Goal: Task Accomplishment & Management: Complete application form

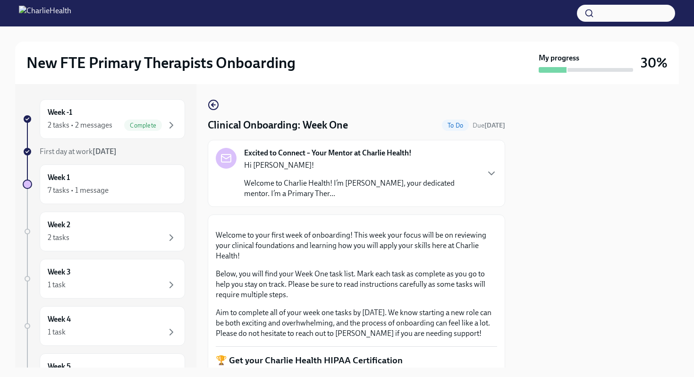
scroll to position [258, 0]
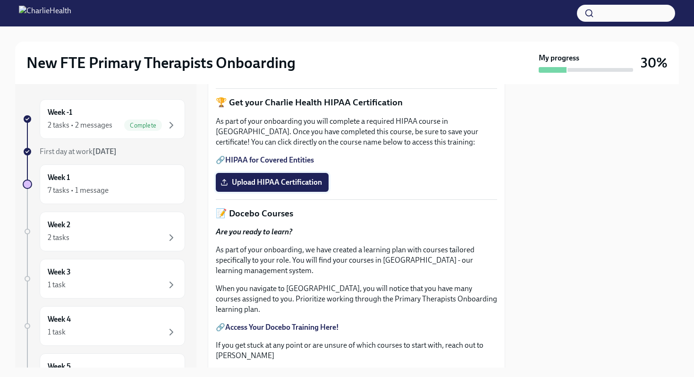
click at [240, 187] on span "Upload HIPAA Certification" at bounding box center [273, 182] width 100 height 9
click at [0, 0] on input "Upload HIPAA Certification" at bounding box center [0, 0] width 0 height 0
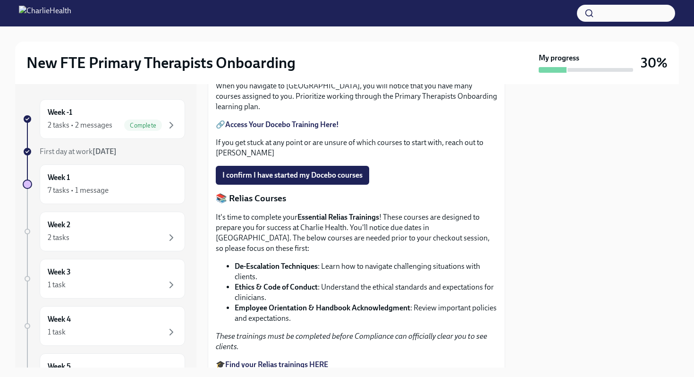
scroll to position [457, 0]
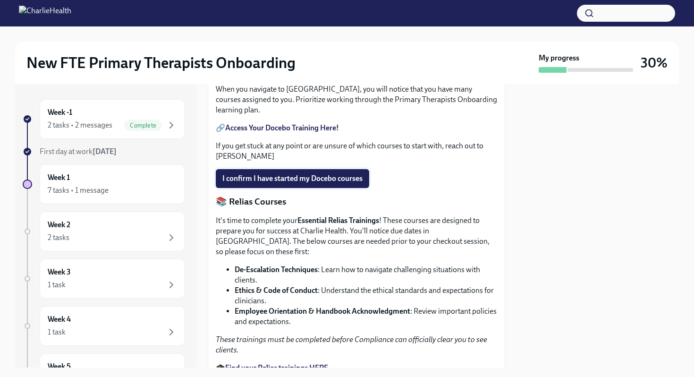
click at [259, 183] on span "I confirm I have started my Docebo courses" at bounding box center [293, 178] width 140 height 9
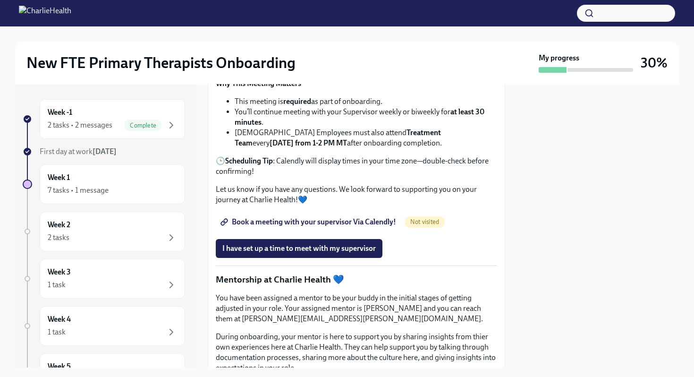
scroll to position [893, 0]
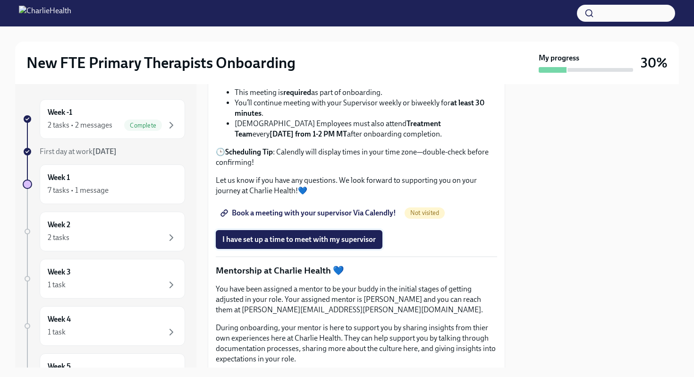
click at [267, 249] on button "I have set up a time to meet with my supervisor" at bounding box center [299, 239] width 167 height 19
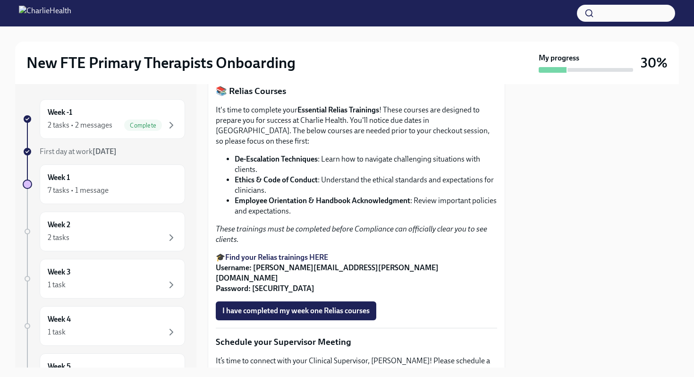
scroll to position [626, 0]
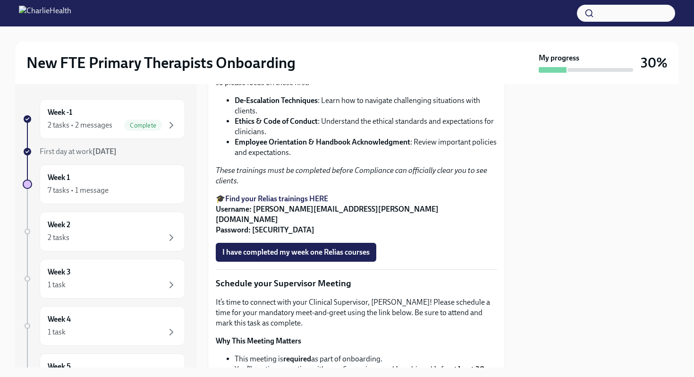
click at [235, 146] on strong "Employee Orientation & Handbook Acknowledgment" at bounding box center [323, 141] width 176 height 9
drag, startPoint x: 235, startPoint y: 224, endPoint x: 303, endPoint y: 223, distance: 68.0
click at [303, 146] on strong "Employee Orientation & Handbook Acknowledgment" at bounding box center [323, 141] width 176 height 9
copy strong "Employee Orientation"
click at [323, 137] on li "Ethics & Code of Conduct : Understand the ethical standards and expectations fo…" at bounding box center [366, 126] width 263 height 21
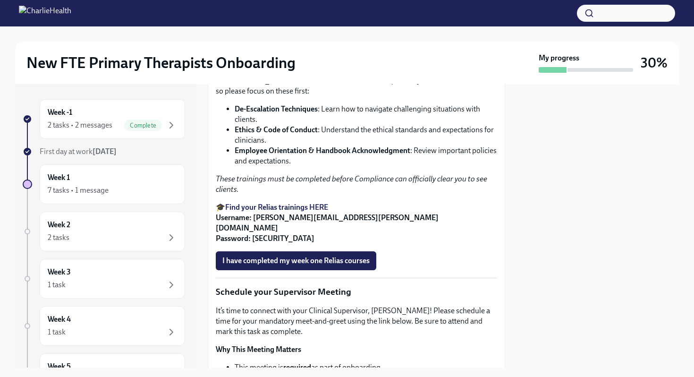
scroll to position [622, 0]
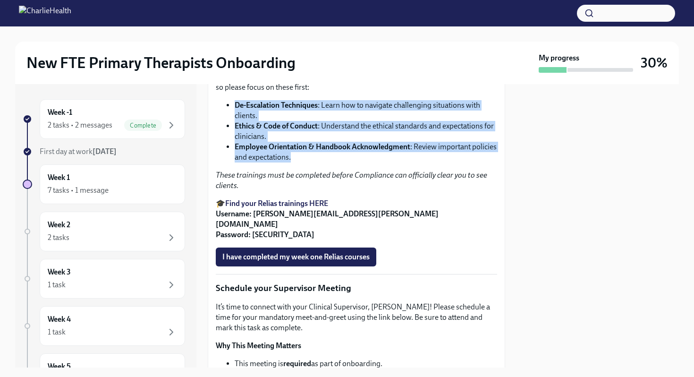
drag, startPoint x: 233, startPoint y: 185, endPoint x: 354, endPoint y: 242, distance: 134.0
click at [354, 163] on ul "De-Escalation Techniques : Learn how to navigate challenging situations with cl…" at bounding box center [357, 131] width 282 height 62
copy ul "De-Escalation Techniques : Learn how to navigate challenging situations with cl…"
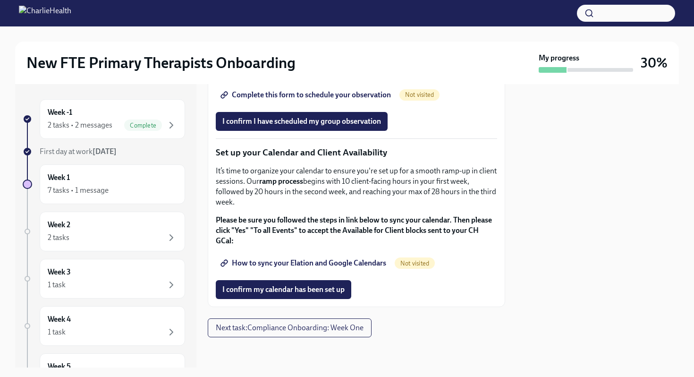
scroll to position [1559, 0]
click at [566, 180] on div at bounding box center [598, 225] width 163 height 283
click at [305, 264] on span "How to sync your Elation and Google Calendars" at bounding box center [305, 262] width 164 height 9
click at [344, 259] on span "How to sync your Elation and Google Calendars" at bounding box center [305, 262] width 164 height 9
click at [264, 292] on span "I confirm my calendar has been set up" at bounding box center [284, 289] width 122 height 9
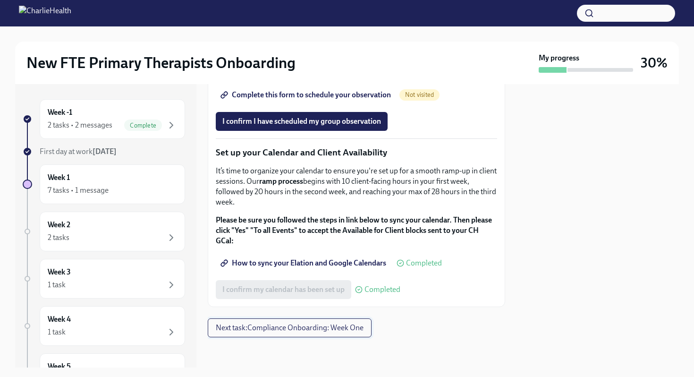
click at [267, 329] on span "Next task : Compliance Onboarding: Week One" at bounding box center [290, 327] width 148 height 9
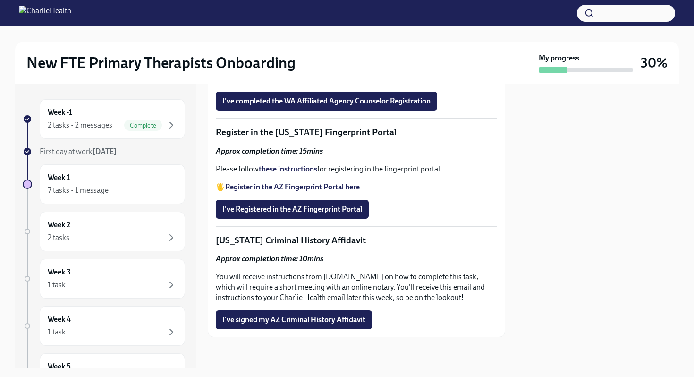
scroll to position [1337, 0]
click at [268, 322] on span "I've signed my AZ Criminal History Affidavit" at bounding box center [294, 319] width 143 height 9
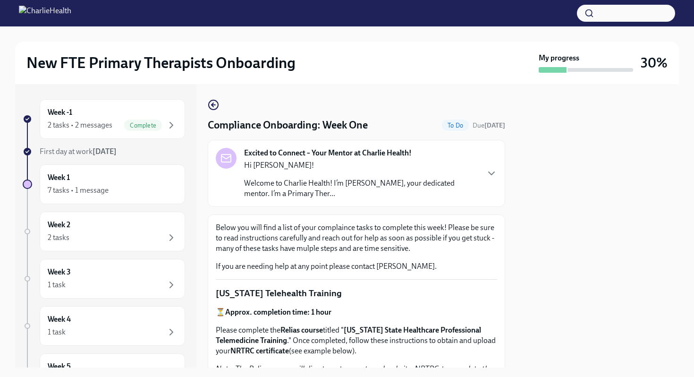
scroll to position [17, 0]
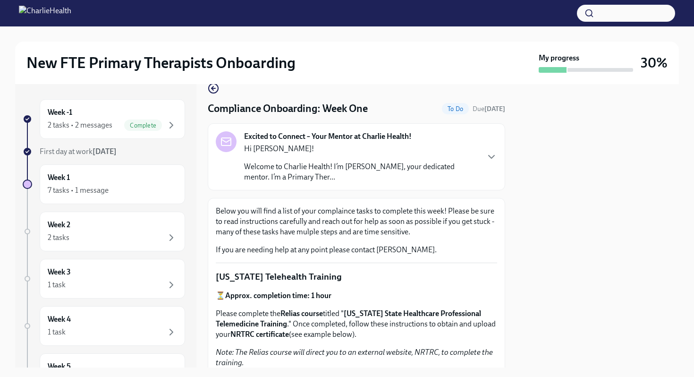
click at [320, 168] on p "Welcome to Charlie Health! I’m [PERSON_NAME], your dedicated mentor. I’m a Prim…" at bounding box center [361, 172] width 234 height 21
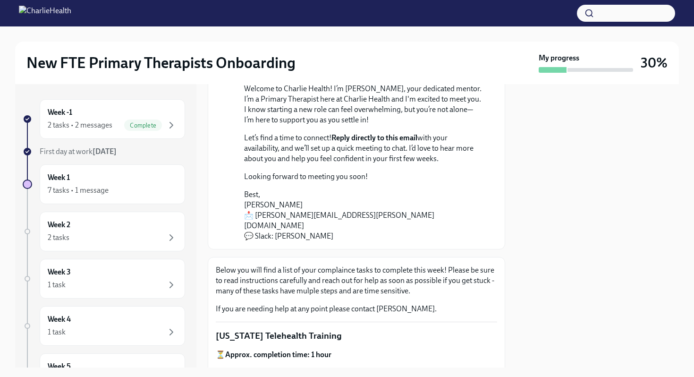
scroll to position [129, 0]
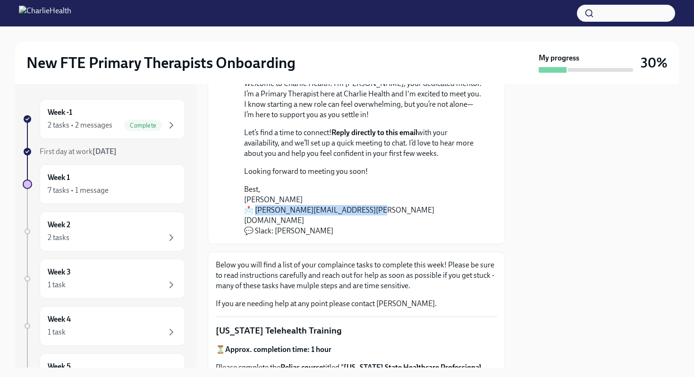
drag, startPoint x: 254, startPoint y: 209, endPoint x: 364, endPoint y: 209, distance: 110.1
click at [364, 209] on p "Best, [PERSON_NAME] 📩 [PERSON_NAME][EMAIL_ADDRESS][PERSON_NAME][DOMAIN_NAME] 💬 …" at bounding box center [363, 210] width 238 height 52
copy p "[EMAIL_ADDRESS][PERSON_NAME][DOMAIN_NAME]"
click at [73, 190] on div "7 tasks • 1 message" at bounding box center [78, 190] width 61 height 10
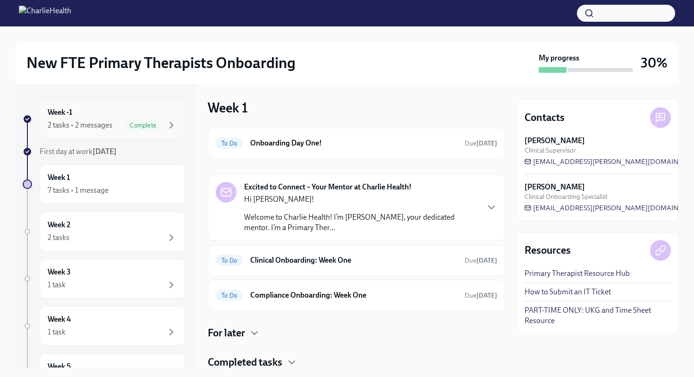
click at [105, 111] on div "Week -1 2 tasks • 2 messages Complete" at bounding box center [112, 119] width 129 height 24
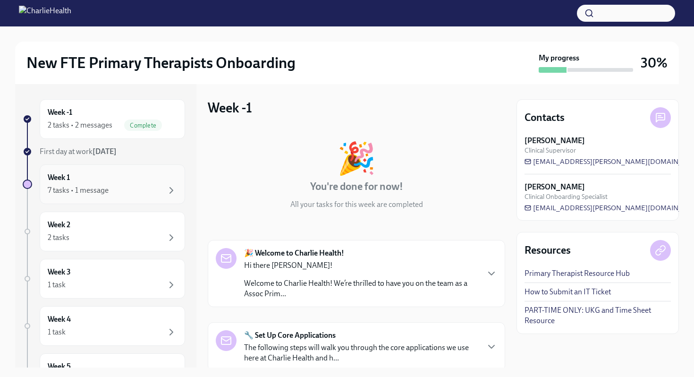
click at [123, 189] on div "7 tasks • 1 message" at bounding box center [112, 190] width 129 height 11
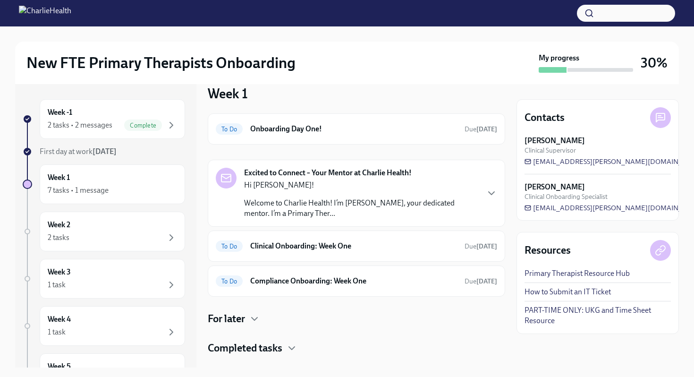
scroll to position [15, 0]
click at [322, 140] on div "To Do Onboarding Day One! Due [DATE]" at bounding box center [357, 128] width 298 height 31
click at [317, 128] on h6 "Onboarding Day One!" at bounding box center [353, 128] width 207 height 10
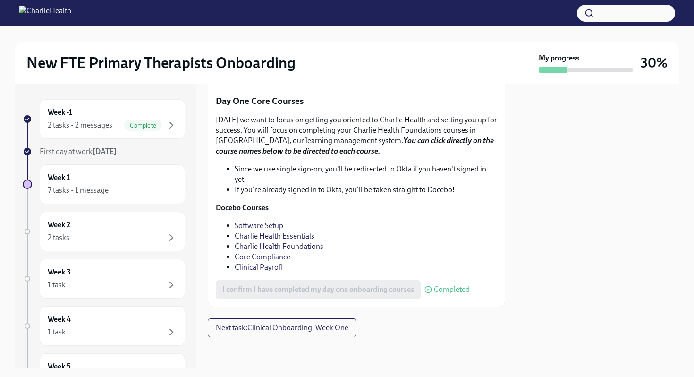
scroll to position [1324, 0]
click at [276, 325] on span "Next task : Clinical Onboarding: Week One" at bounding box center [282, 327] width 133 height 9
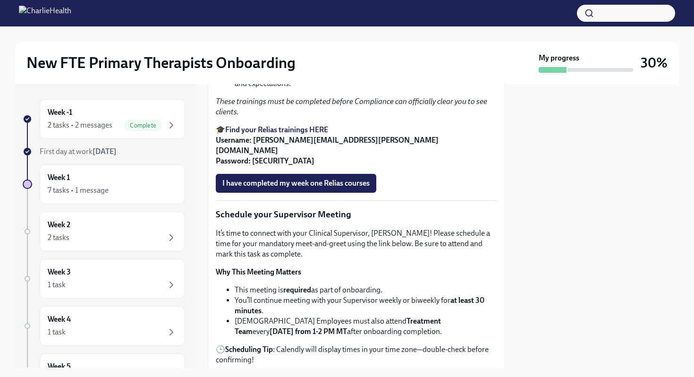
scroll to position [673, 0]
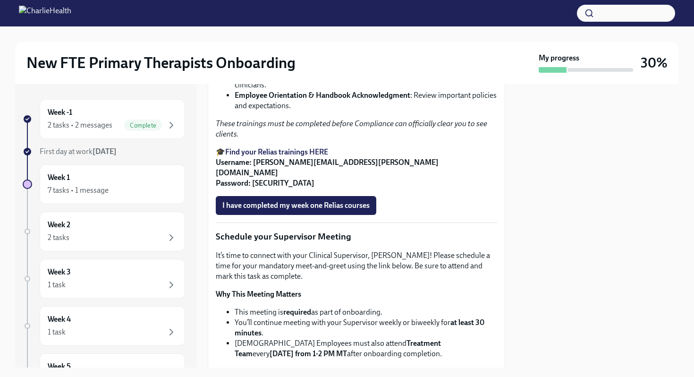
click at [276, 156] on strong "Find your Relias trainings HERE" at bounding box center [276, 151] width 103 height 9
click at [235, 58] on strong "De-Escalation Techniques" at bounding box center [276, 53] width 83 height 9
drag, startPoint x: 235, startPoint y: 133, endPoint x: 301, endPoint y: 133, distance: 66.1
click at [301, 58] on strong "De-Escalation Techniques" at bounding box center [276, 53] width 83 height 9
copy strong "De-Escalation Techniques"
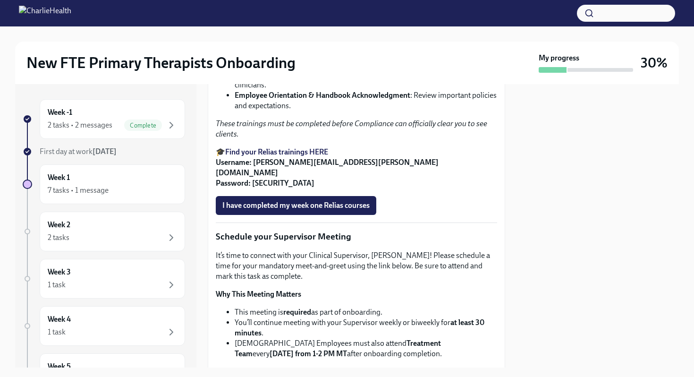
click at [259, 79] on strong "Ethics & Code of Conduct" at bounding box center [276, 74] width 83 height 9
drag, startPoint x: 235, startPoint y: 155, endPoint x: 318, endPoint y: 157, distance: 83.2
click at [318, 90] on li "Ethics & Code of Conduct : Understand the ethical standards and expectations fo…" at bounding box center [366, 79] width 263 height 21
click at [239, 79] on strong "Ethics & Code of Conduct" at bounding box center [276, 74] width 83 height 9
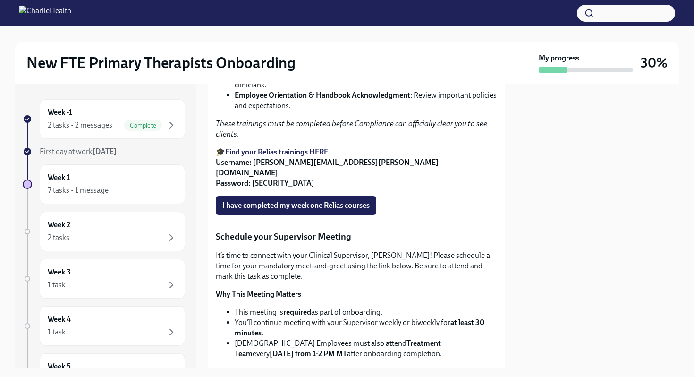
click at [237, 79] on strong "Ethics & Code of Conduct" at bounding box center [276, 74] width 83 height 9
drag, startPoint x: 236, startPoint y: 156, endPoint x: 315, endPoint y: 153, distance: 78.5
click at [315, 79] on strong "Ethics & Code of Conduct" at bounding box center [276, 74] width 83 height 9
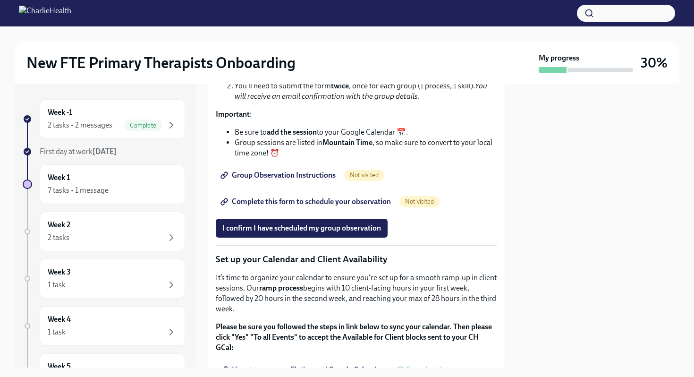
scroll to position [1381, 0]
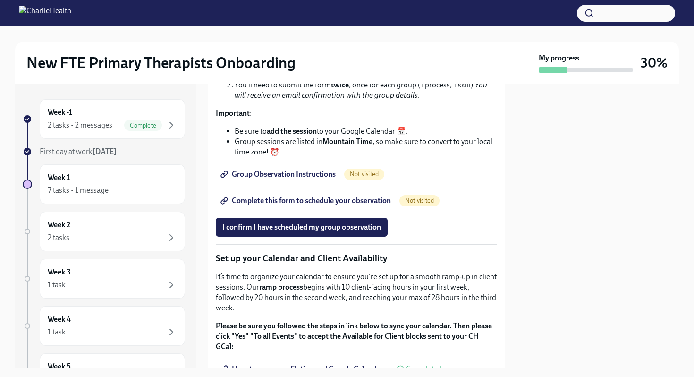
click at [304, 179] on span "Group Observation Instructions" at bounding box center [279, 174] width 113 height 9
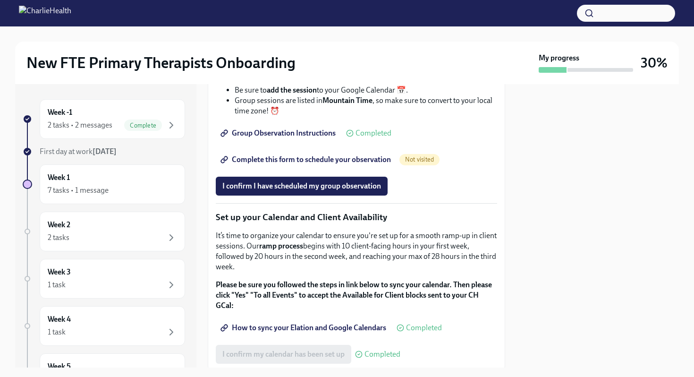
scroll to position [1423, 0]
